Goal: Information Seeking & Learning: Learn about a topic

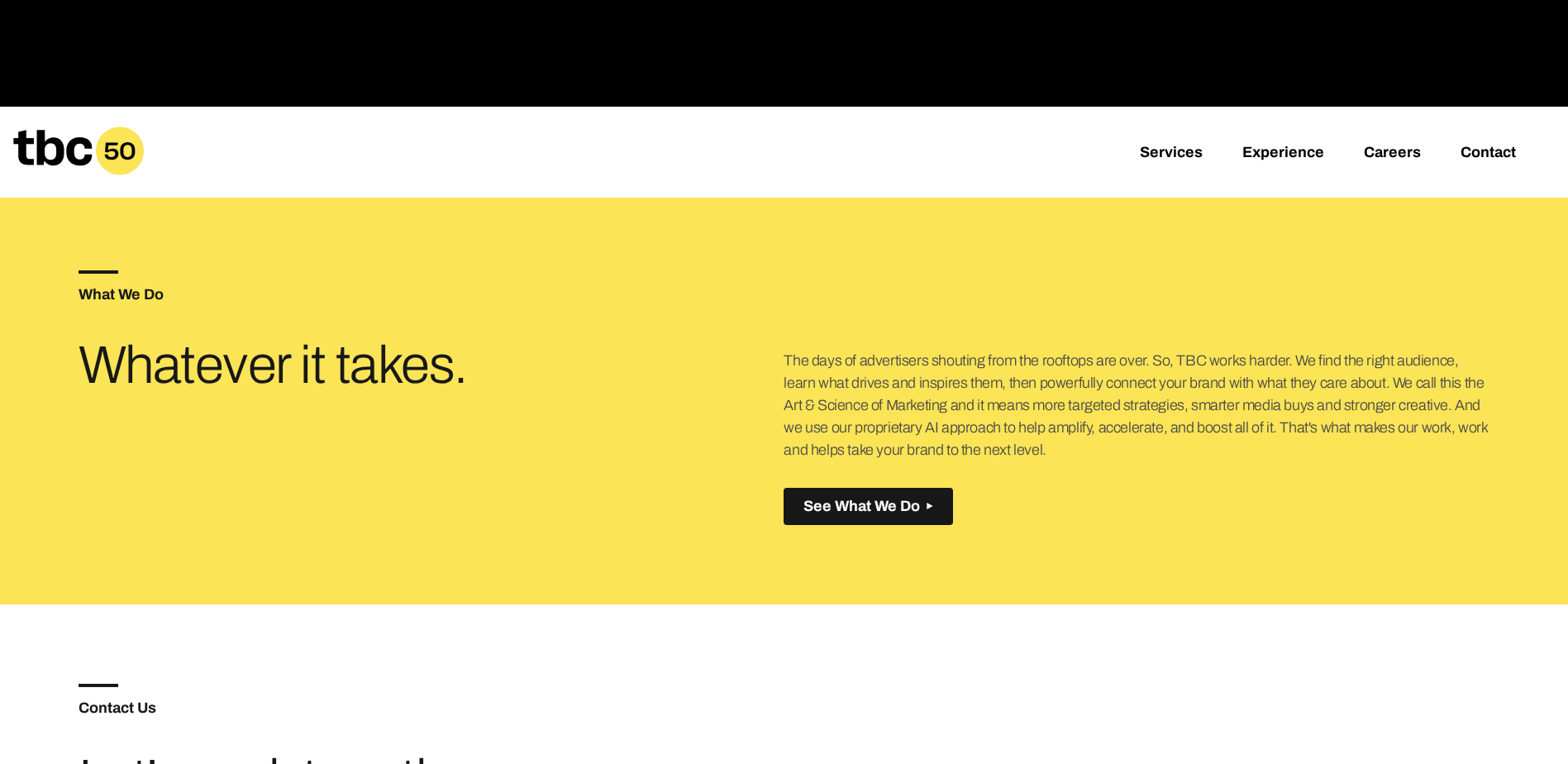
scroll to position [578, 0]
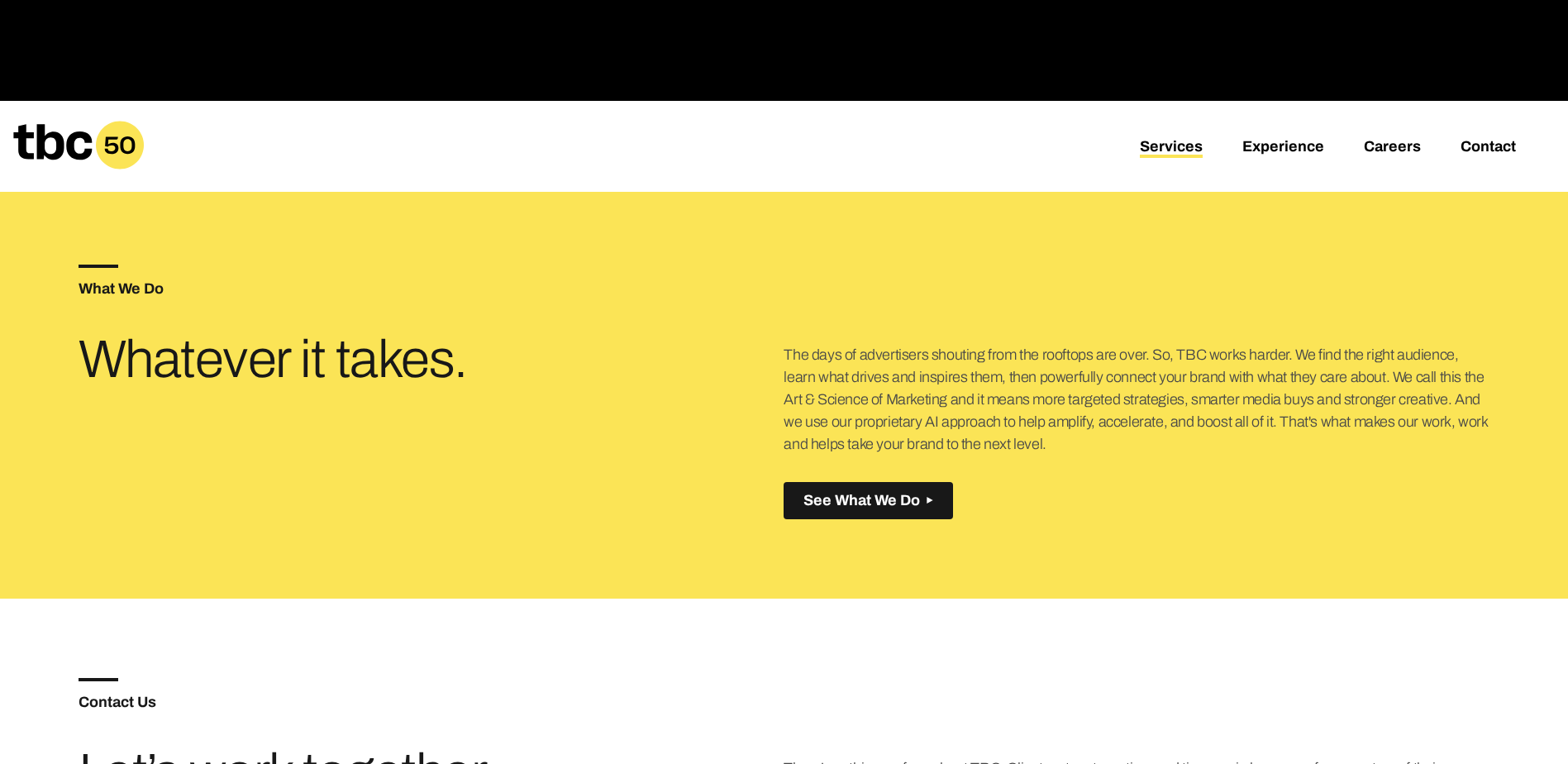
click at [1186, 143] on link "Services" at bounding box center [1171, 148] width 63 height 20
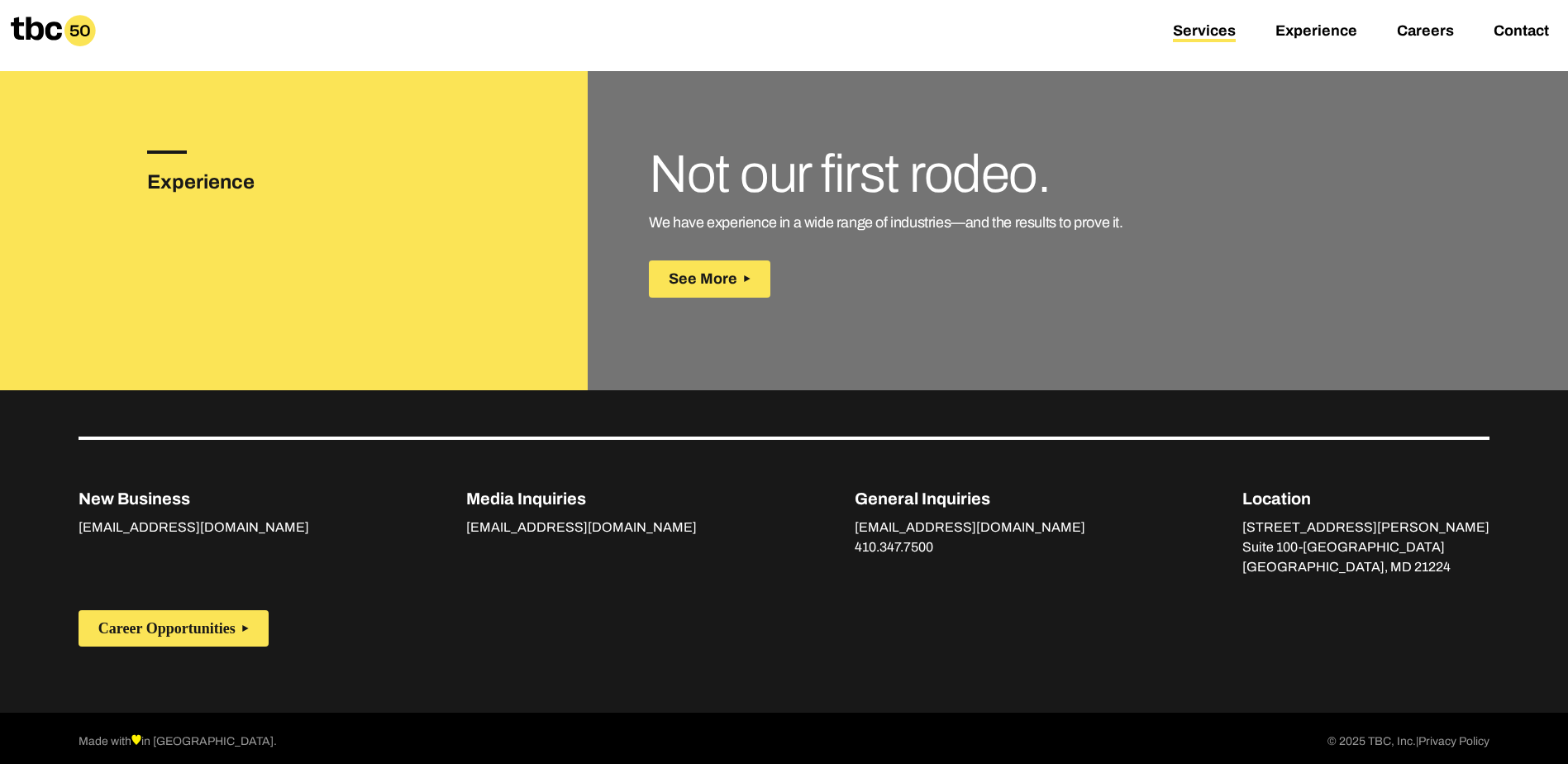
scroll to position [2338, 0]
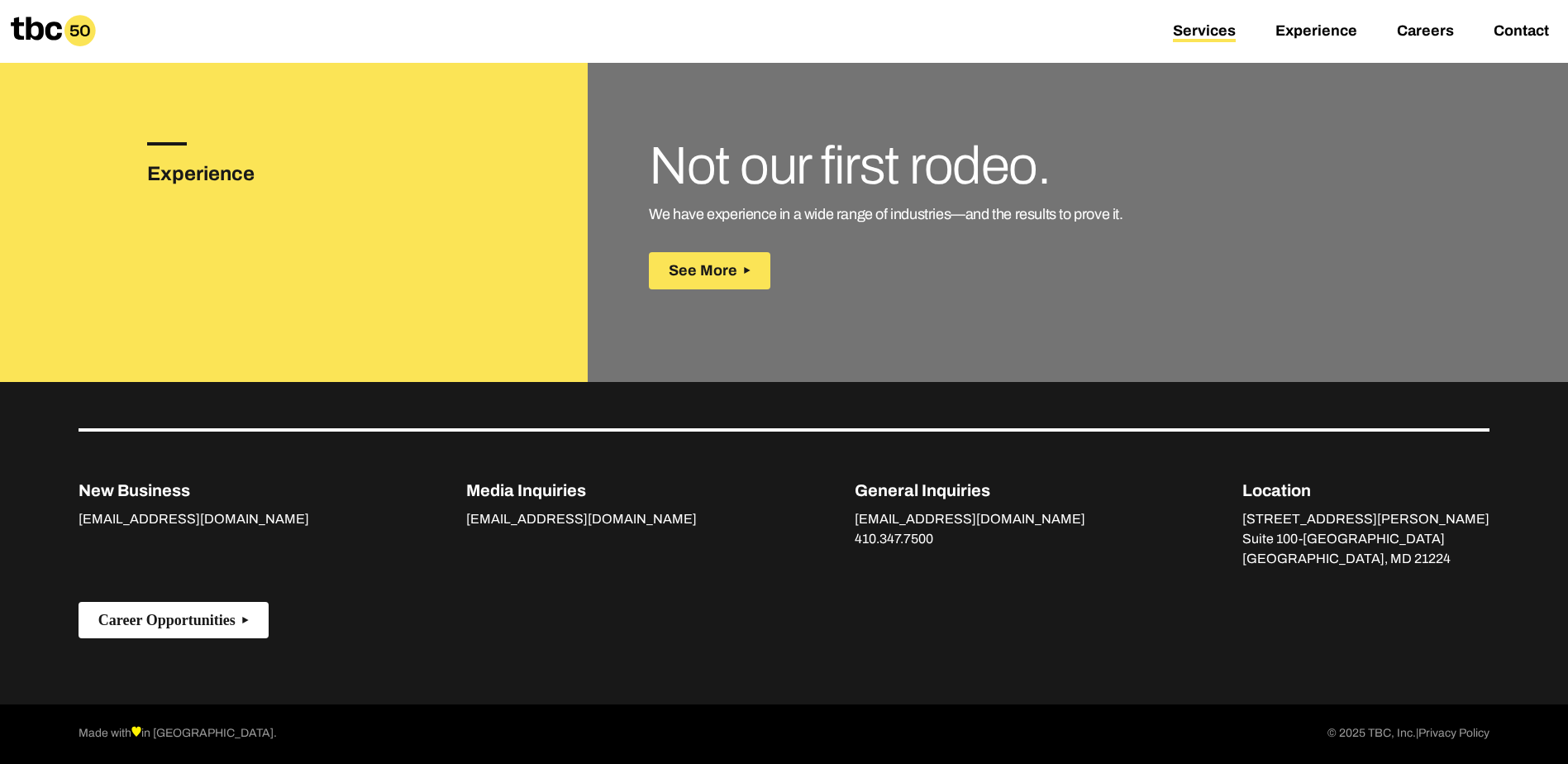
click at [260, 615] on button "Career Opportunities" at bounding box center [173, 620] width 191 height 37
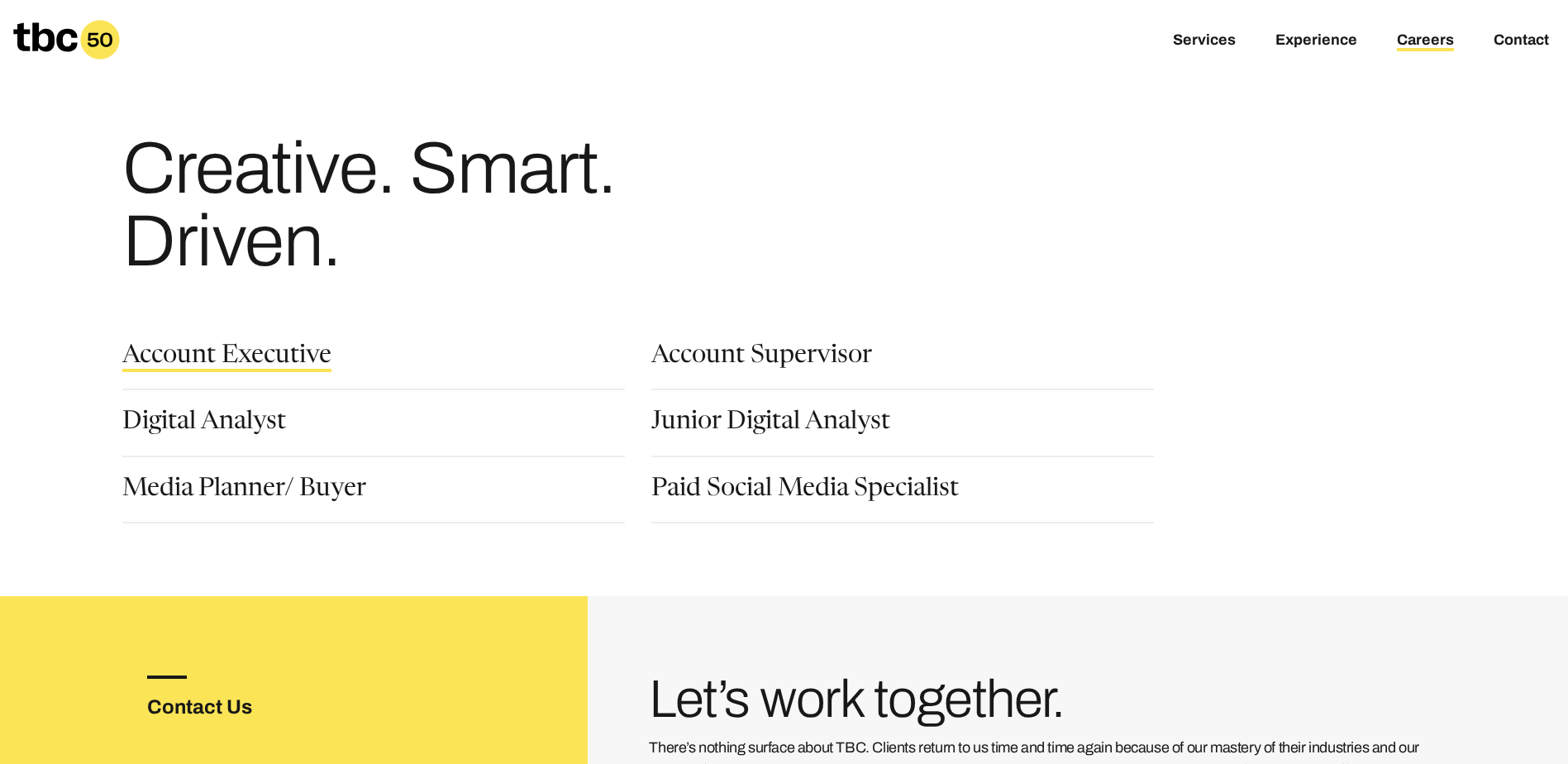
click at [270, 361] on link "Account Executive" at bounding box center [227, 358] width 209 height 28
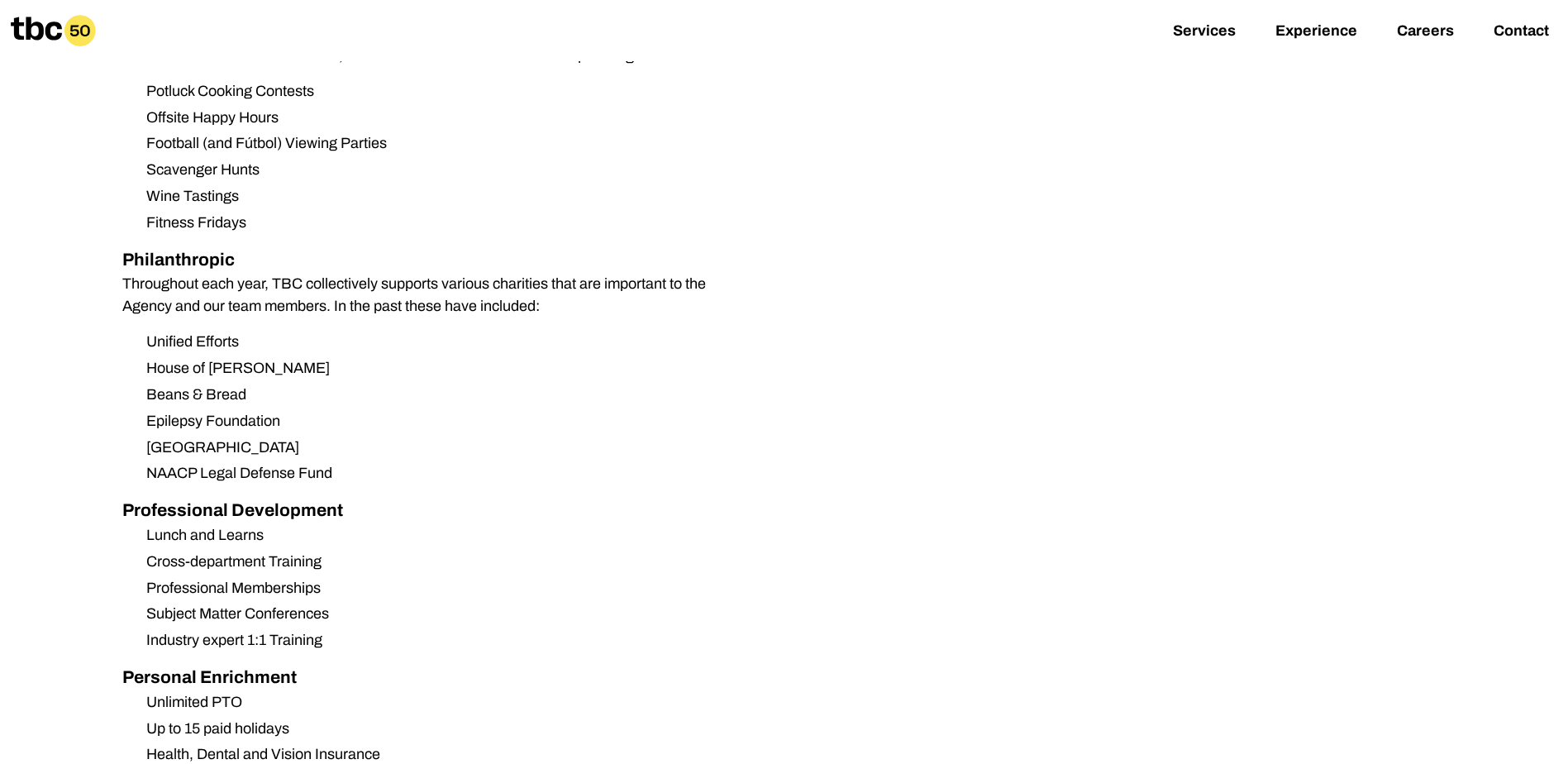
scroll to position [1405, 0]
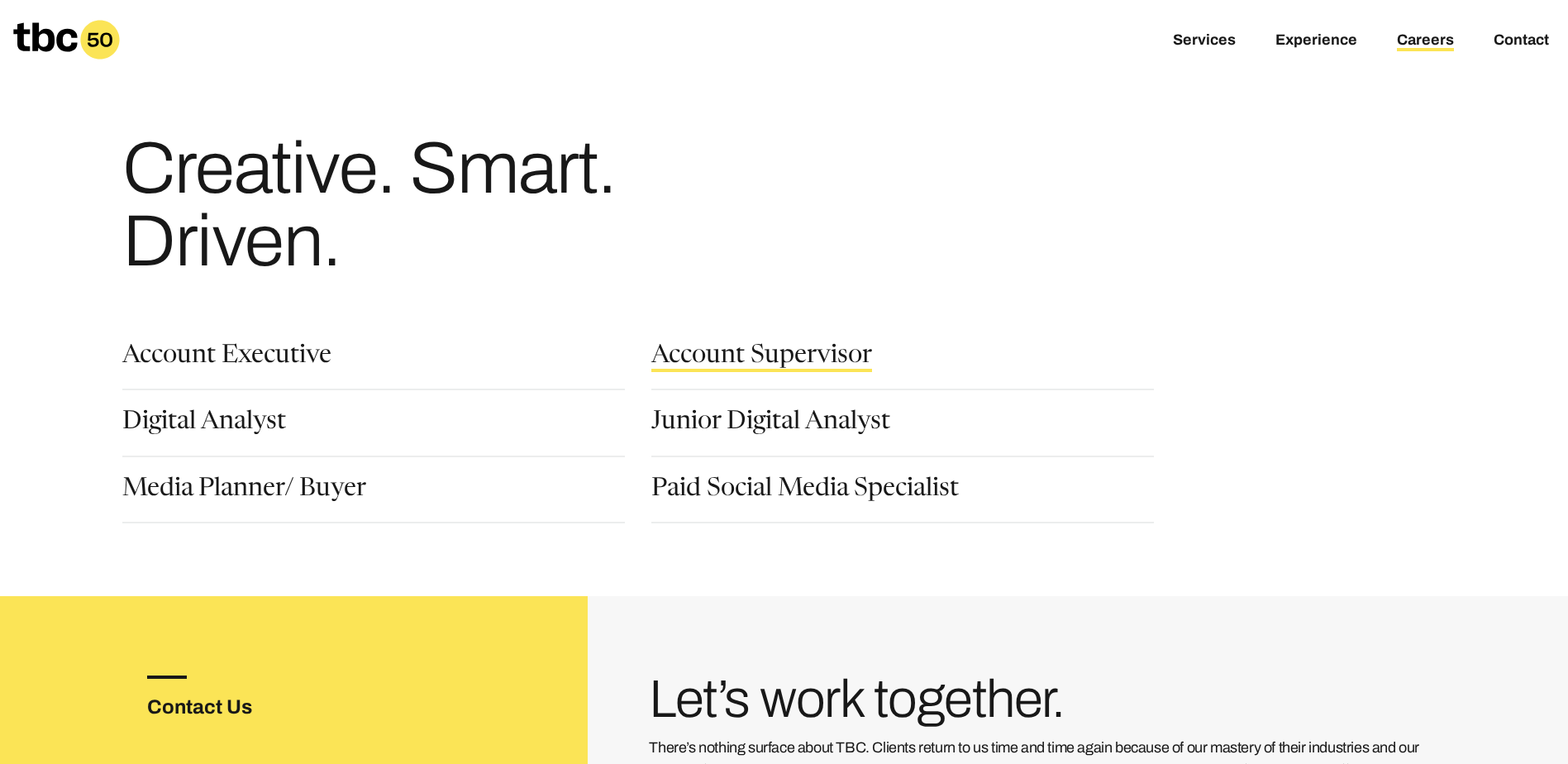
click at [781, 345] on link "Account Supervisor" at bounding box center [761, 358] width 220 height 28
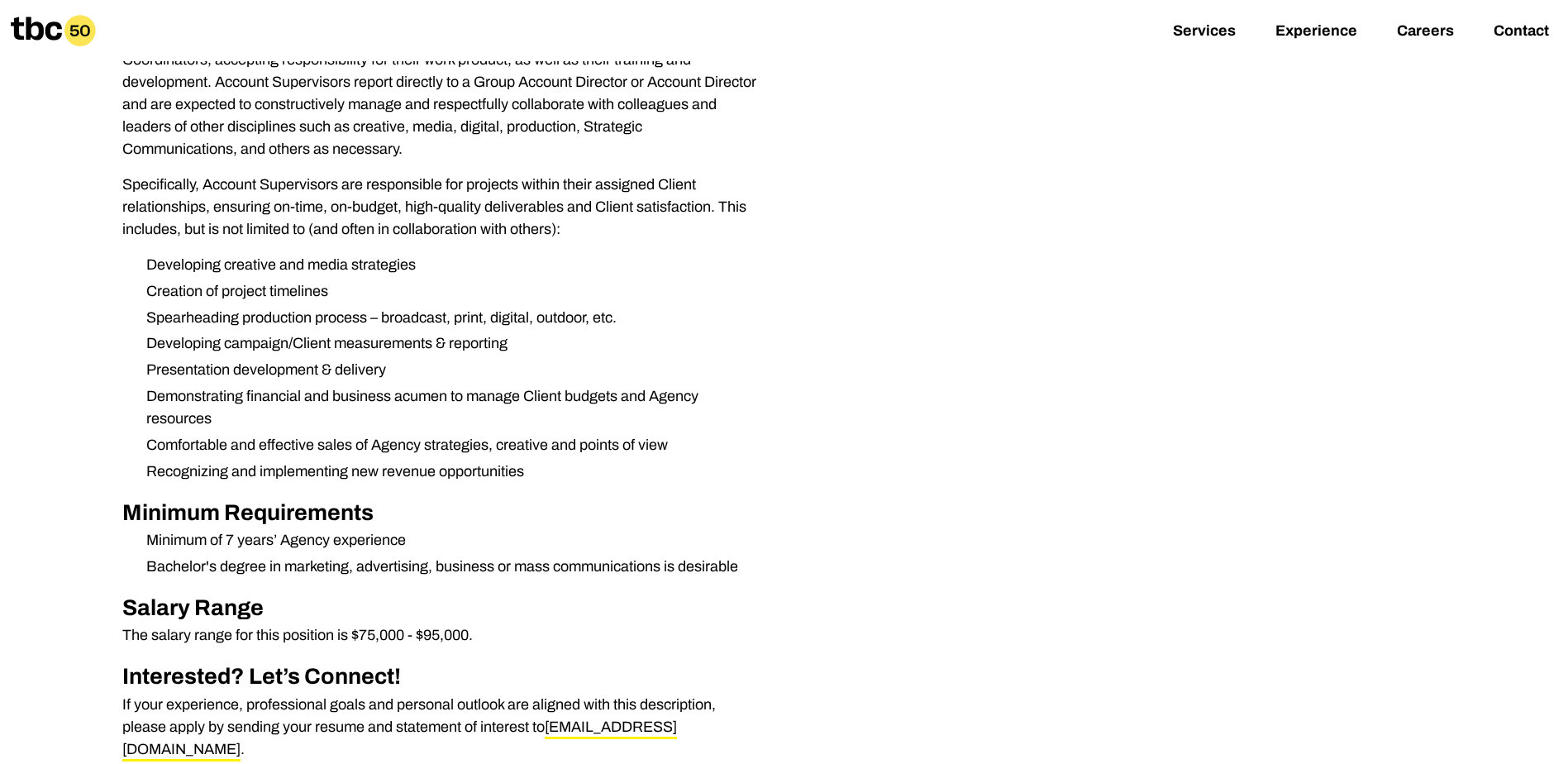
scroll to position [578, 0]
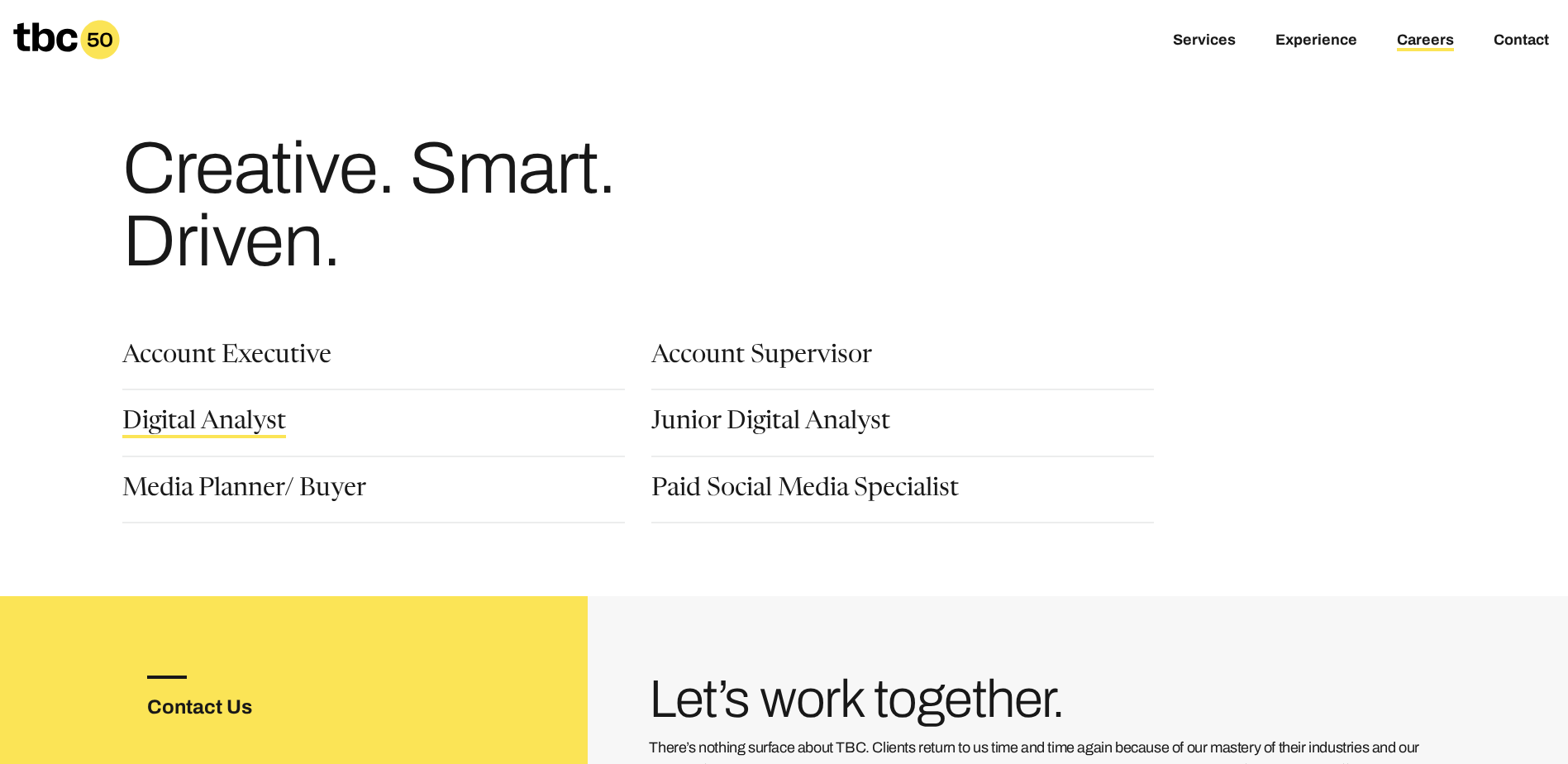
click at [205, 423] on link "Digital Analyst" at bounding box center [204, 424] width 164 height 28
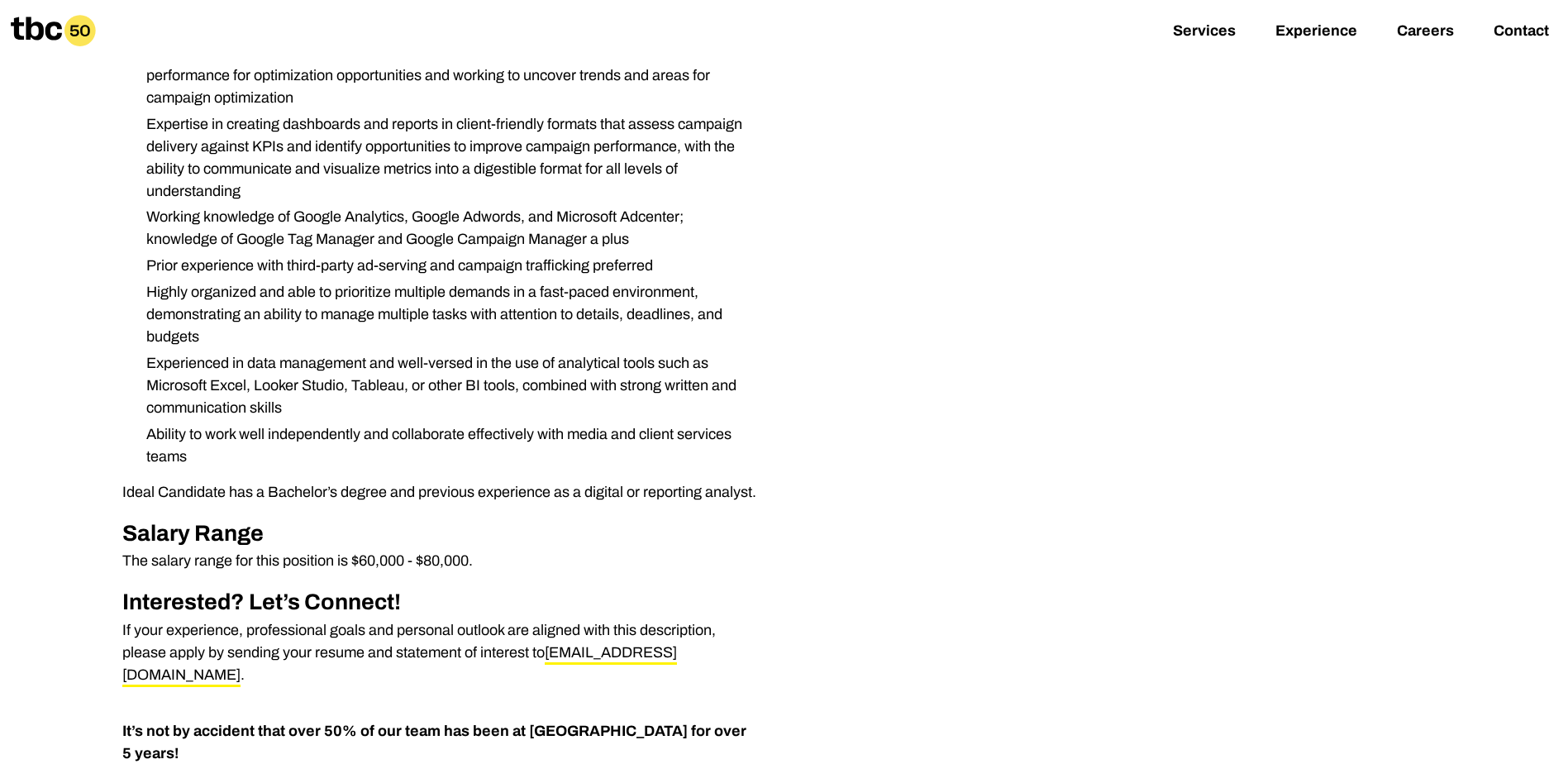
scroll to position [496, 0]
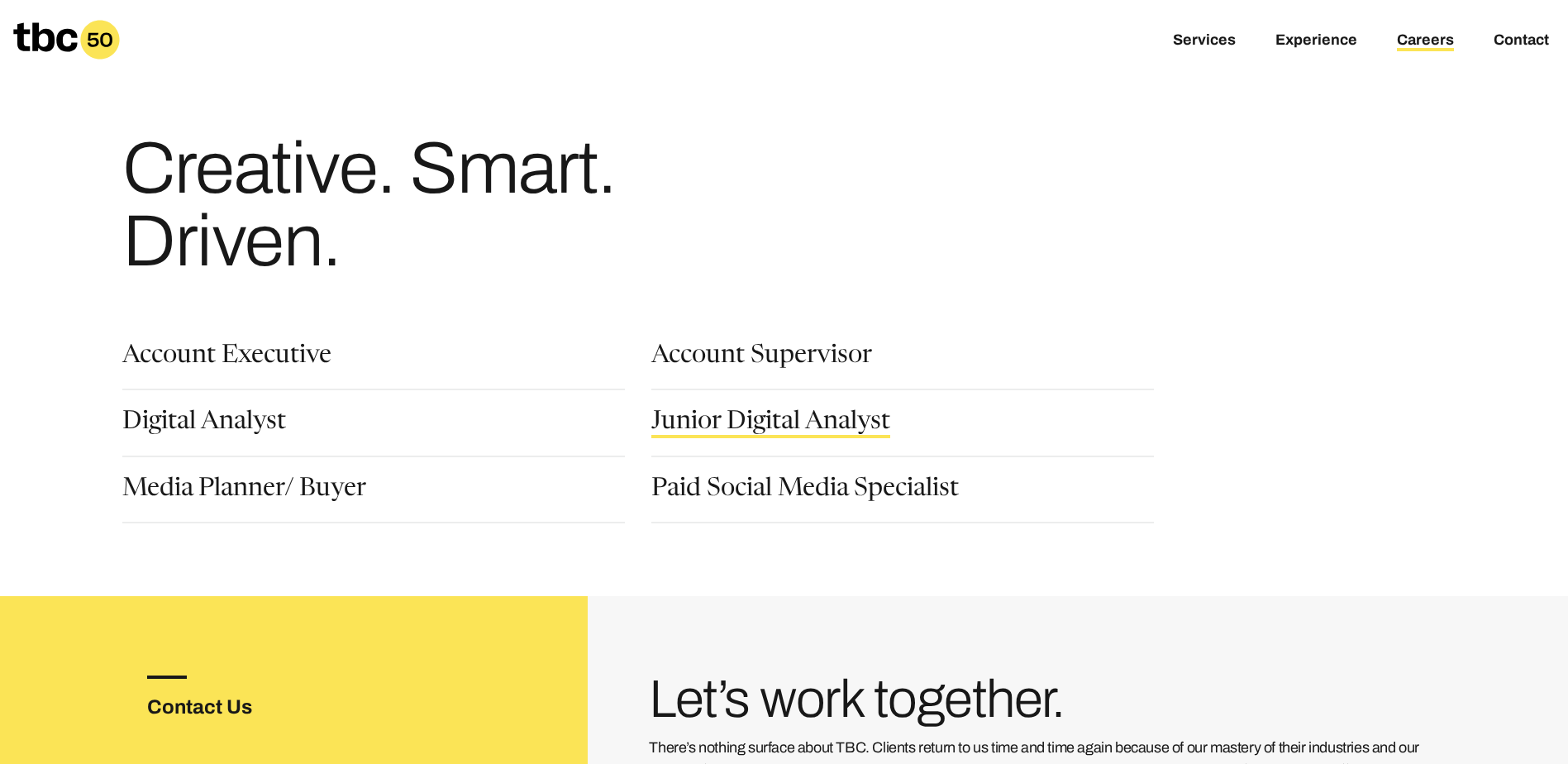
click at [755, 414] on link "Junior Digital Analyst" at bounding box center [771, 424] width 239 height 28
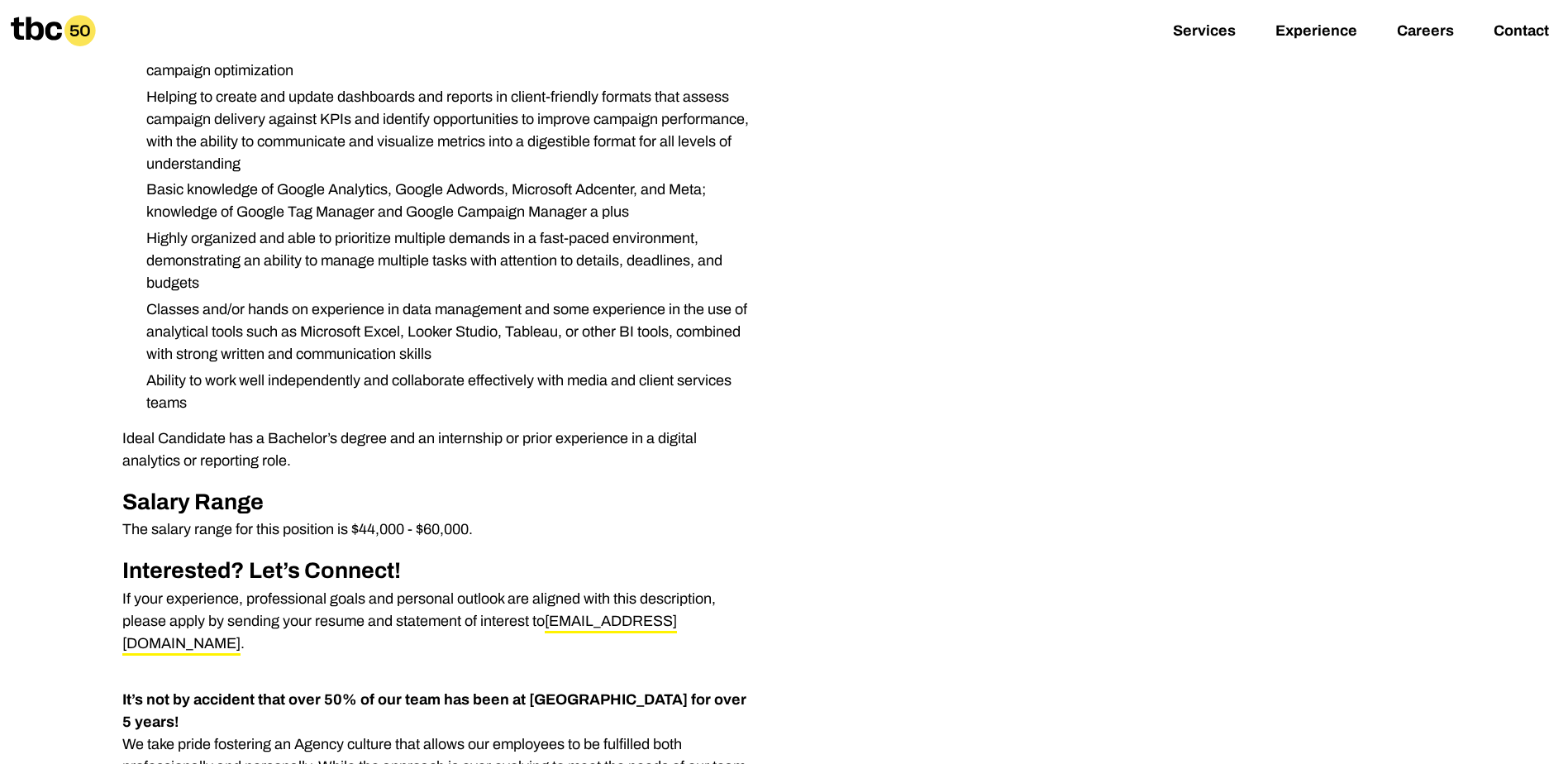
scroll to position [661, 0]
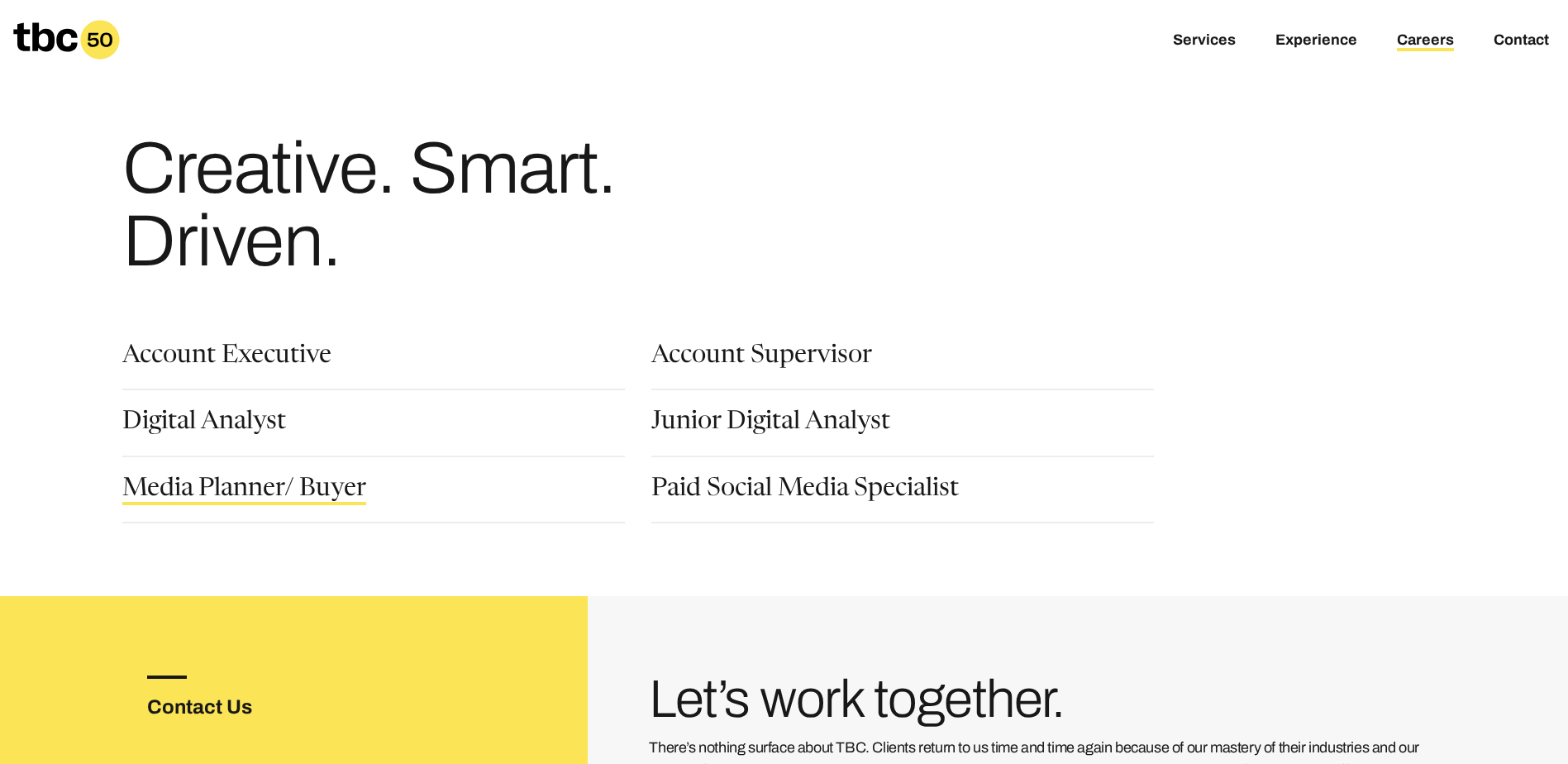
click at [318, 481] on link "Media Planner/ Buyer" at bounding box center [244, 491] width 244 height 28
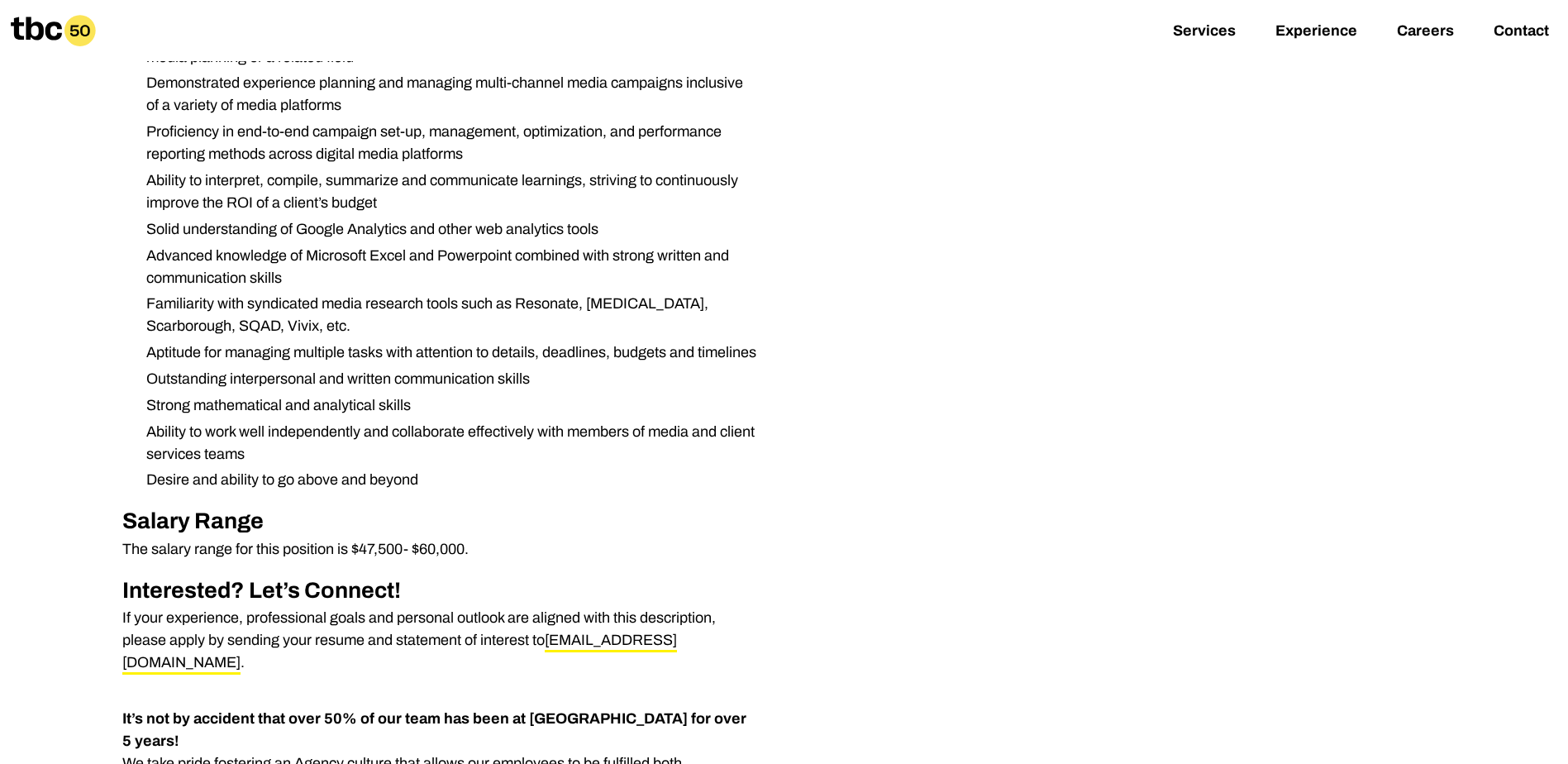
scroll to position [1074, 0]
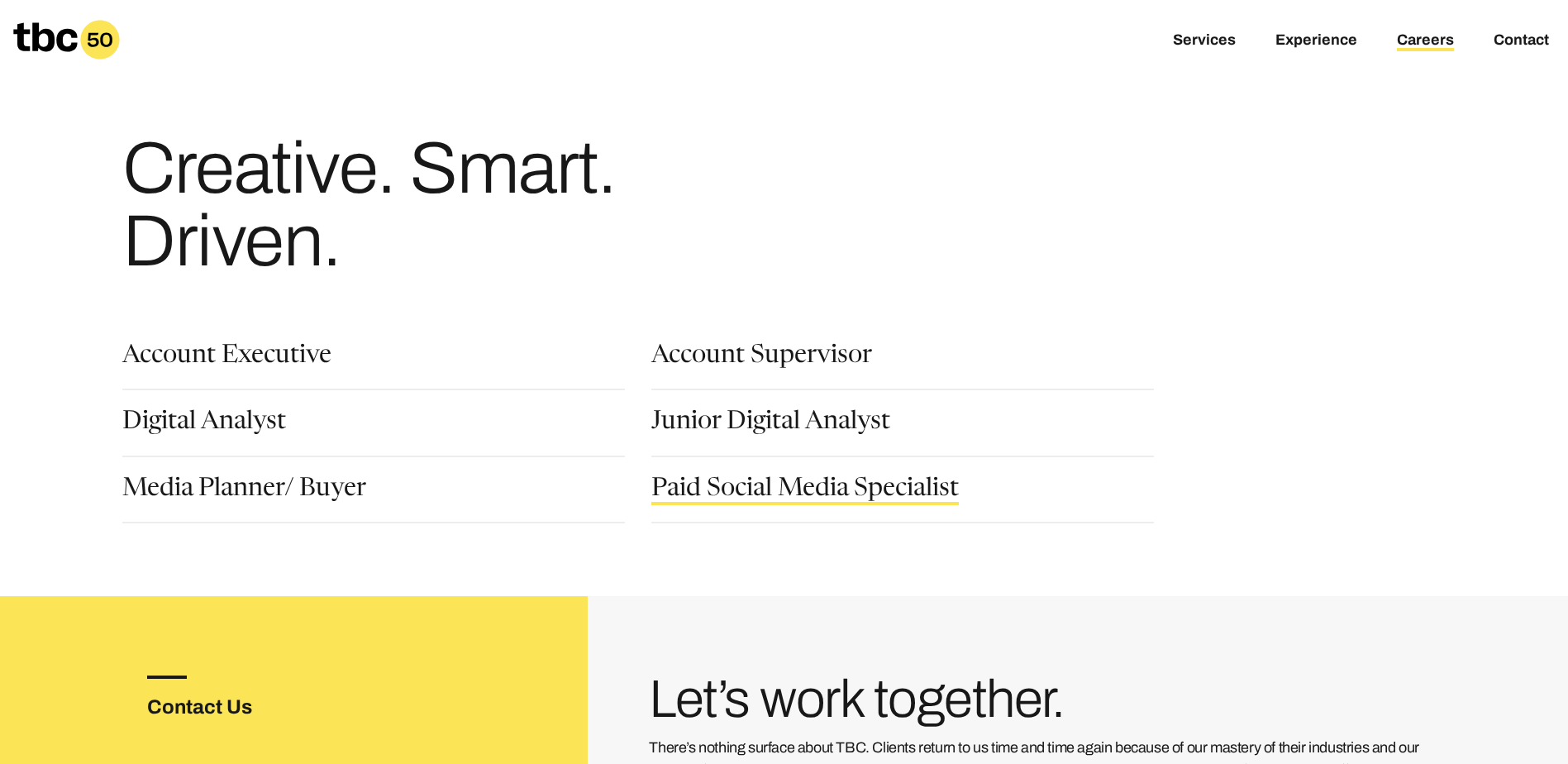
click at [722, 478] on link "Paid Social Media Specialist" at bounding box center [805, 491] width 308 height 28
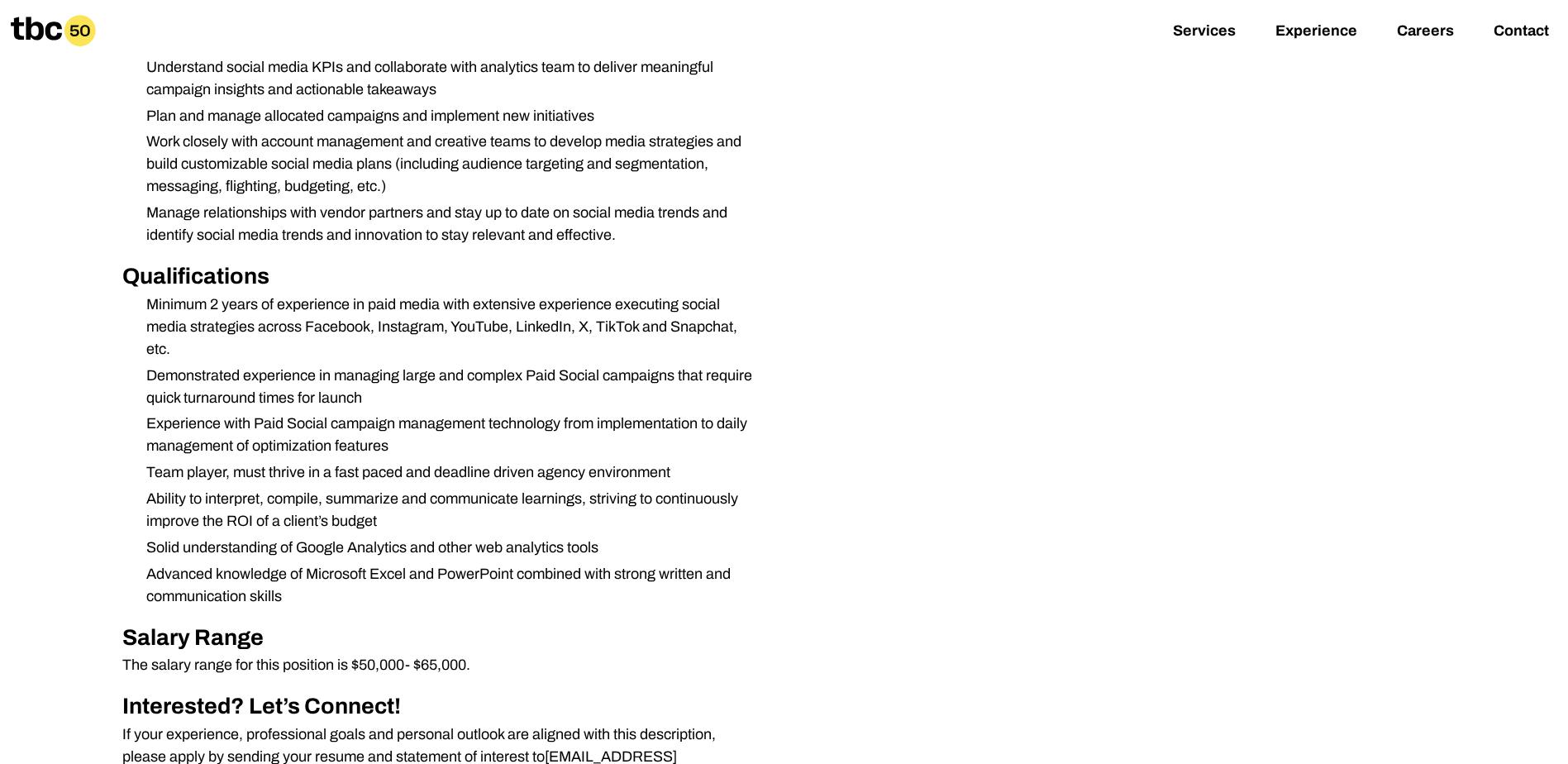
scroll to position [826, 0]
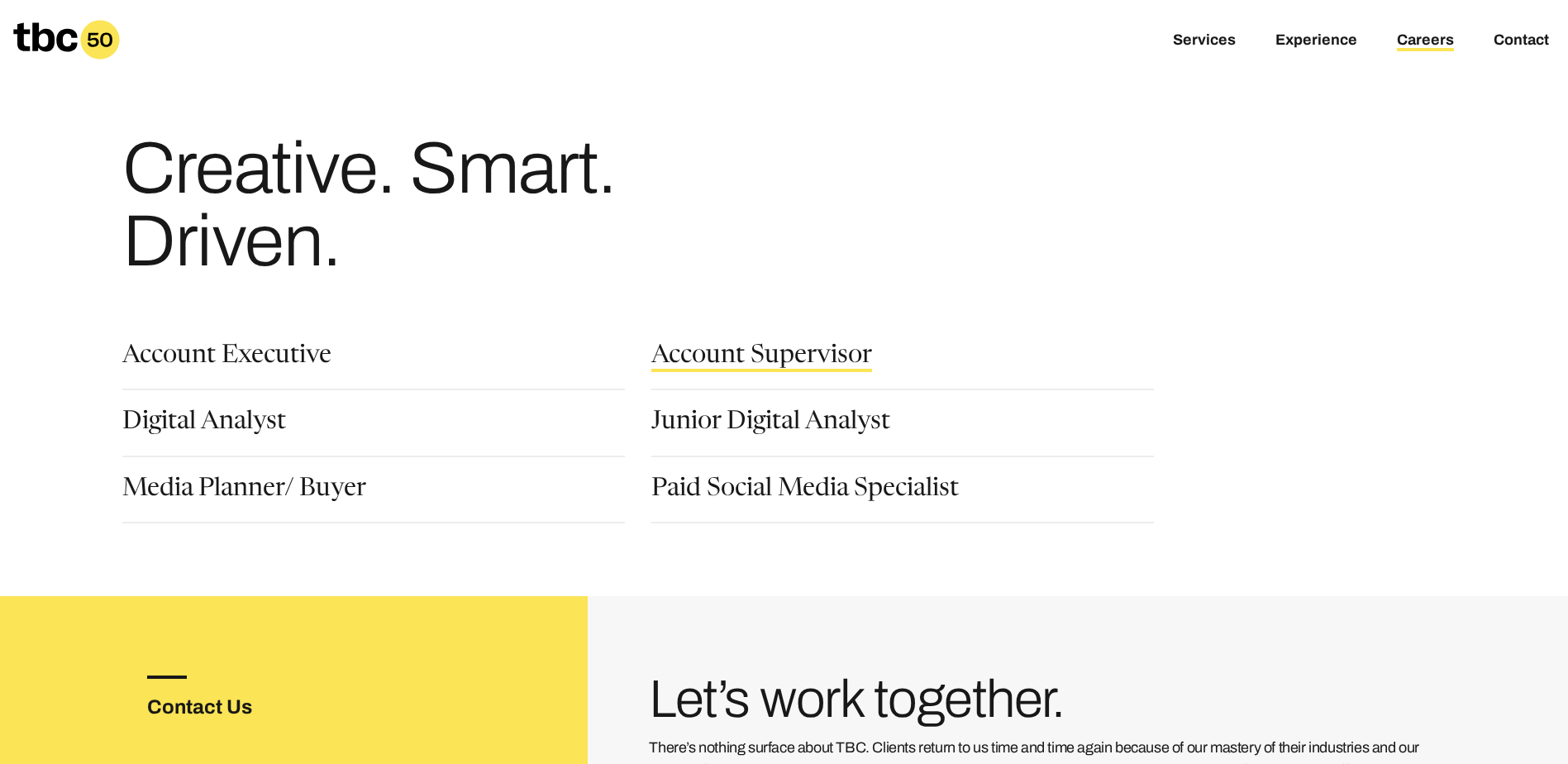
click at [741, 349] on link "Account Supervisor" at bounding box center [761, 358] width 220 height 28
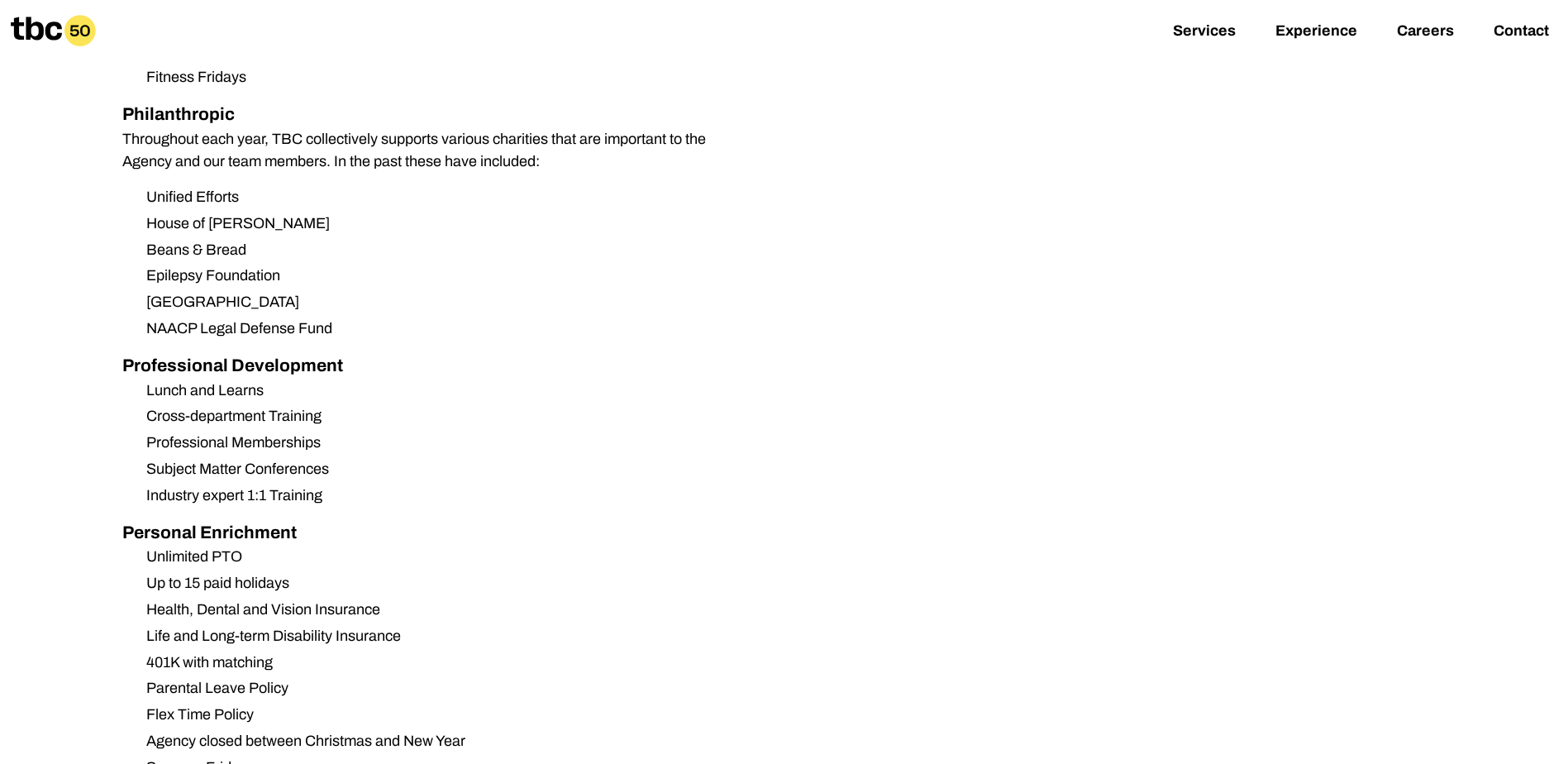
scroll to position [1653, 0]
